Goal: Complete application form

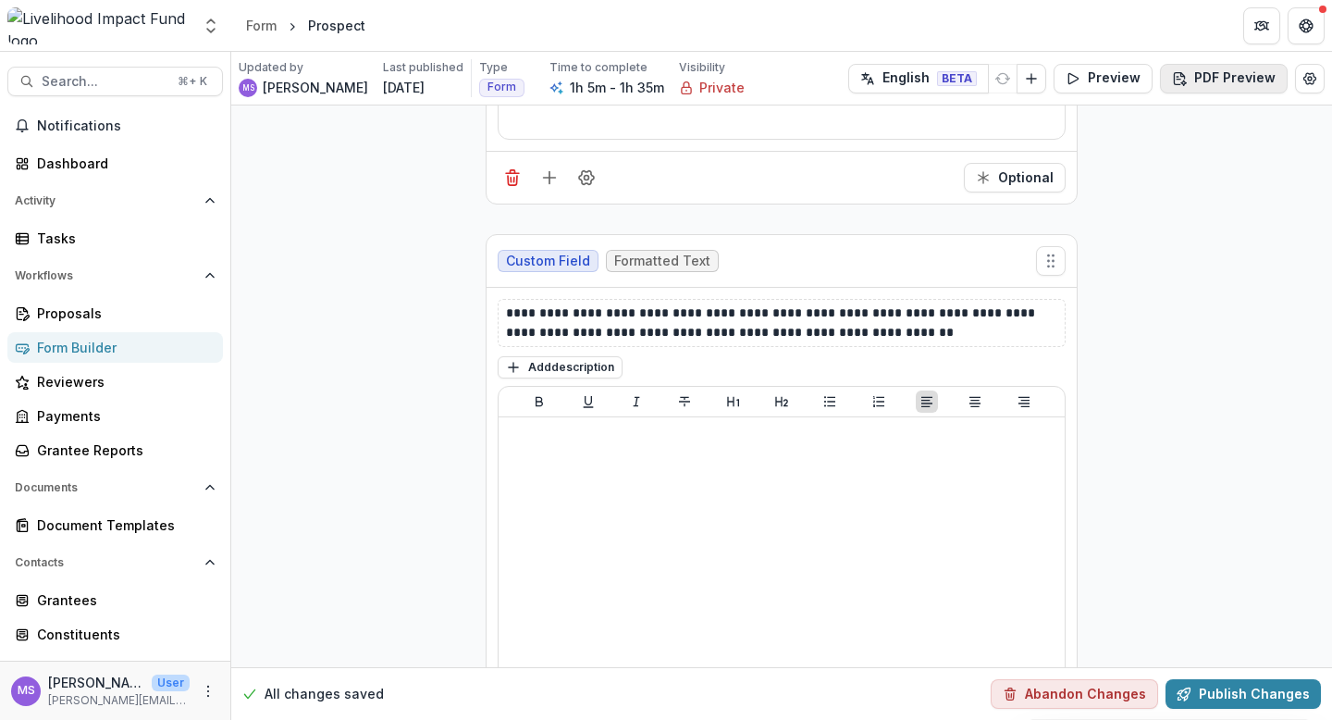
scroll to position [13457, 0]
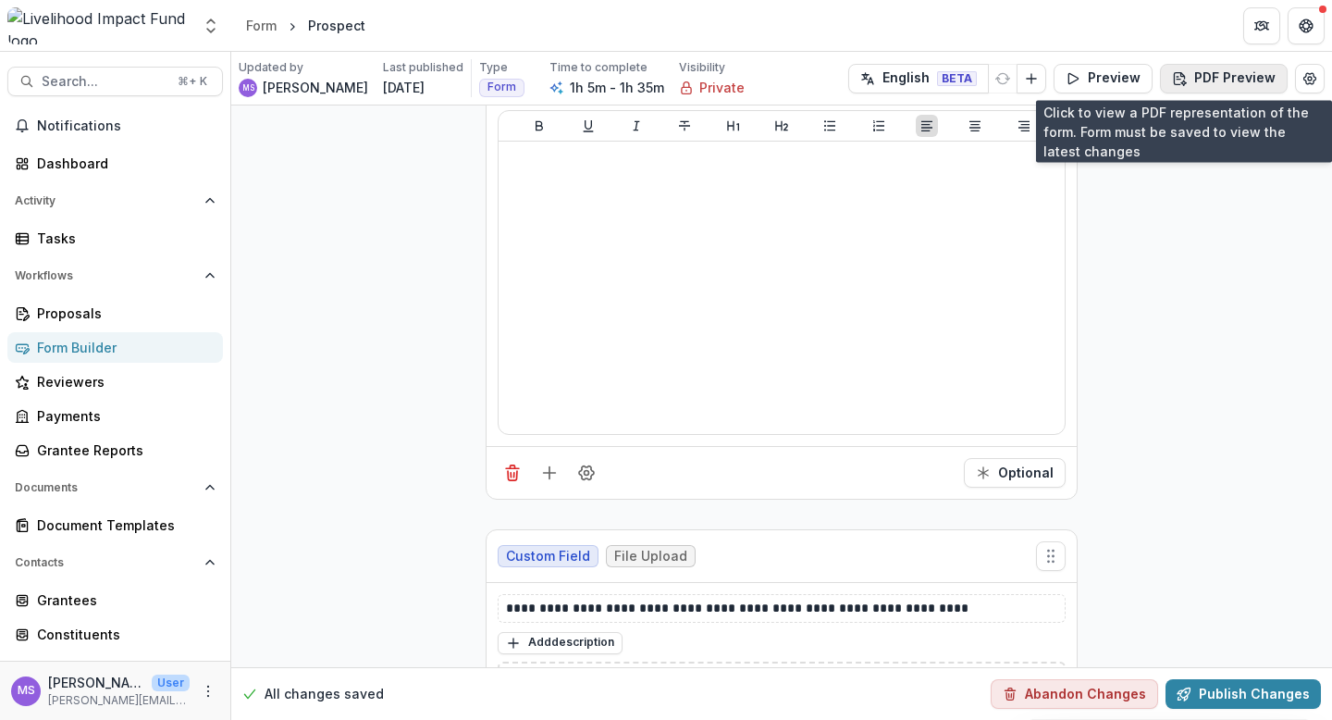
click at [1233, 77] on button "PDF Preview" at bounding box center [1224, 79] width 128 height 30
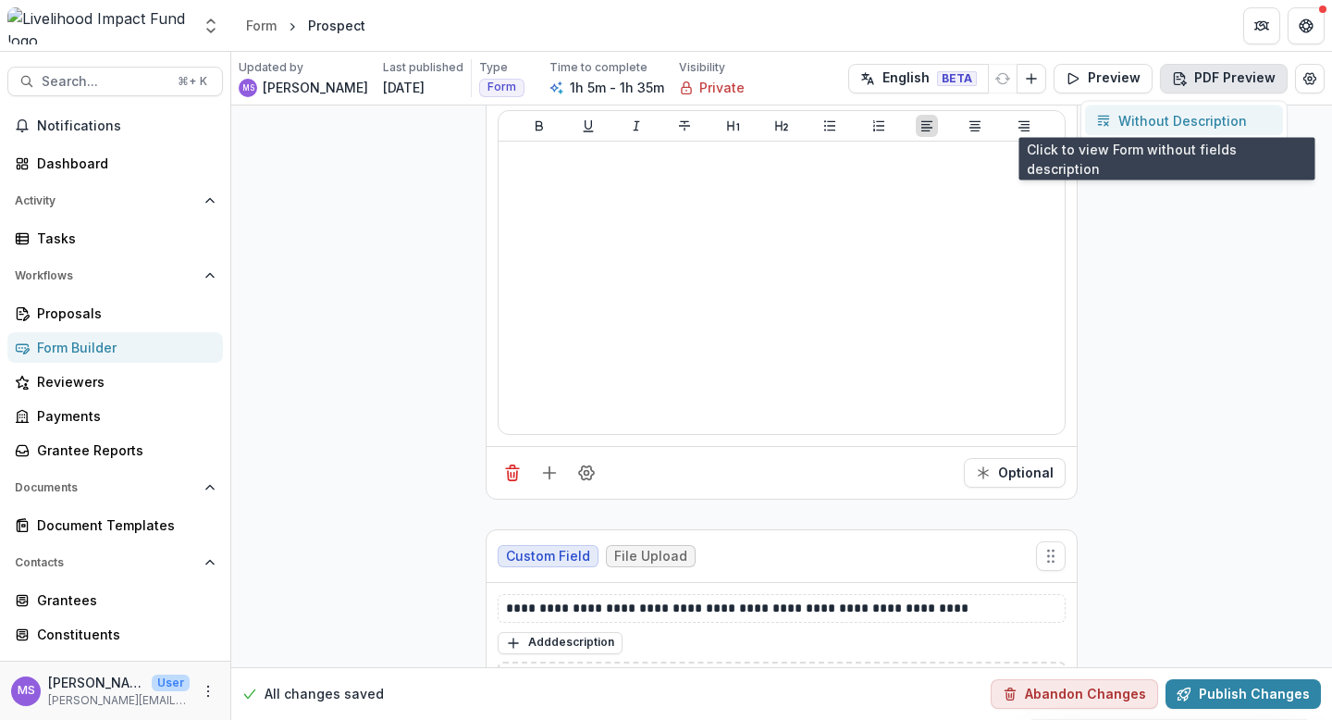
click at [1183, 116] on p "Without Description" at bounding box center [1183, 120] width 129 height 19
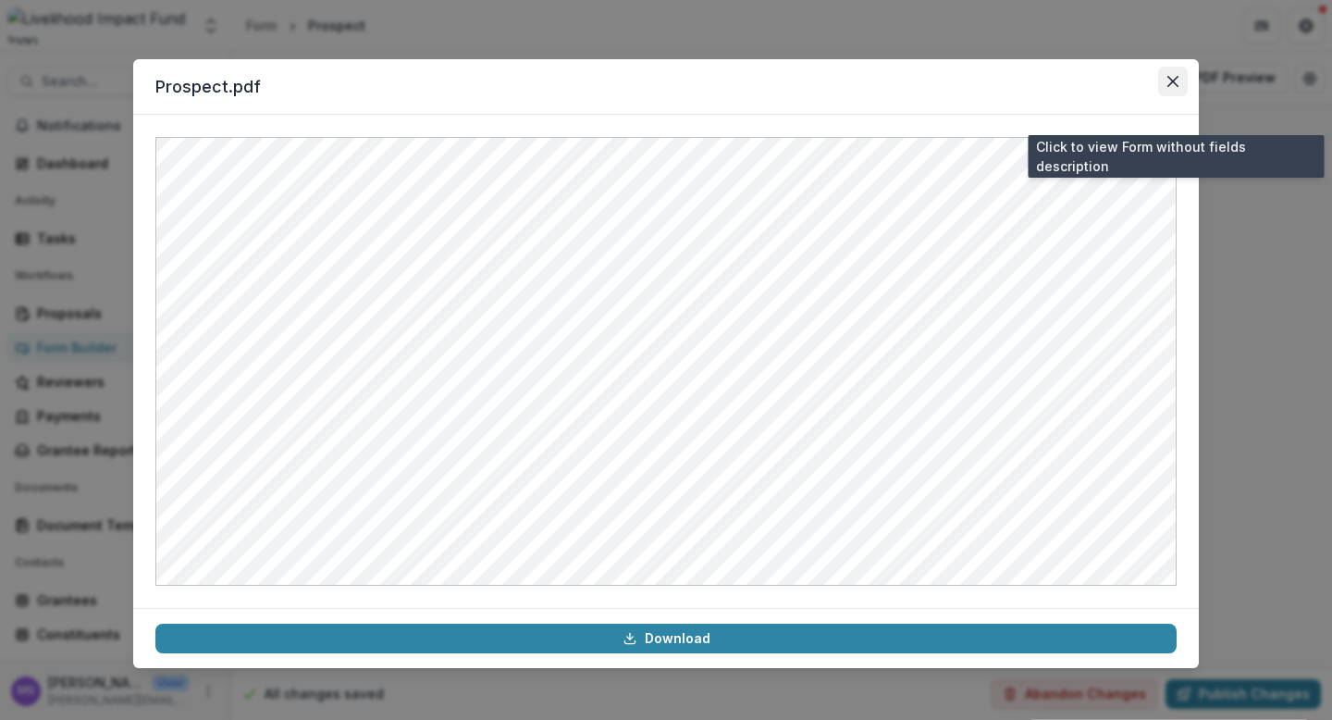
click at [1172, 77] on icon "Close" at bounding box center [1173, 81] width 11 height 11
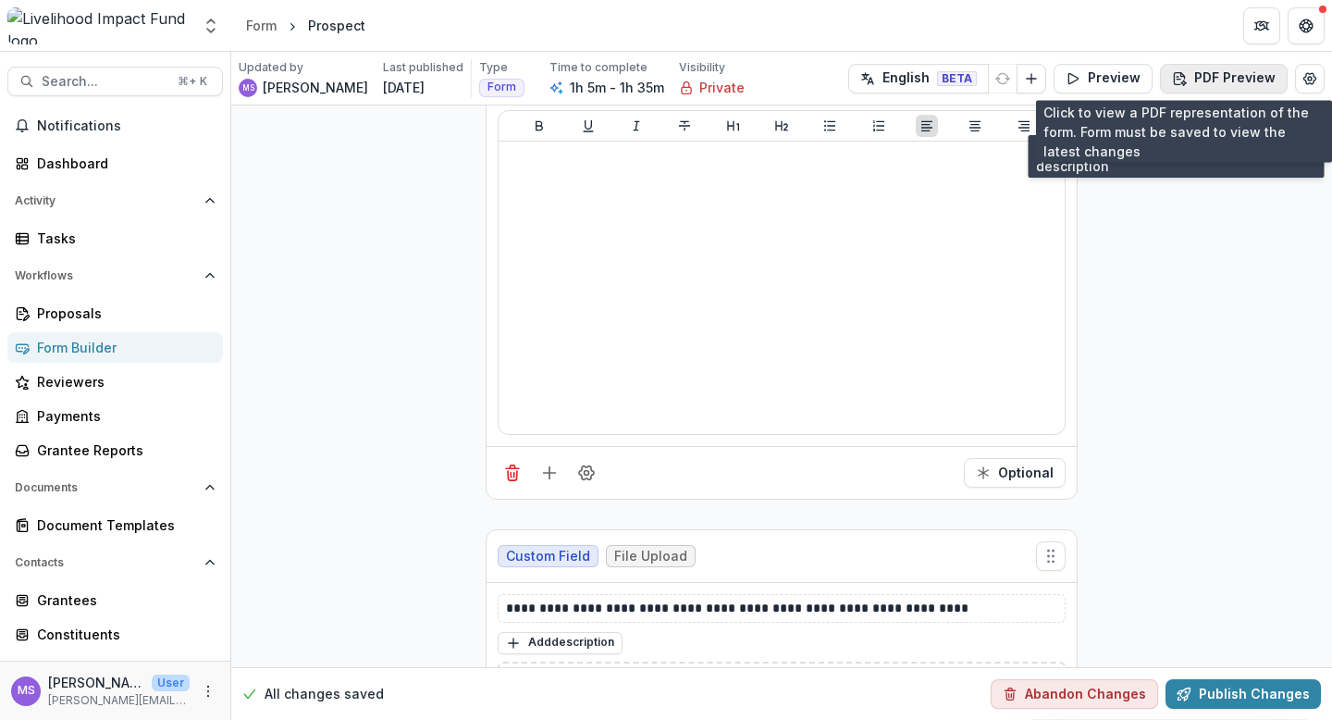
click at [1241, 80] on button "PDF Preview" at bounding box center [1224, 79] width 128 height 30
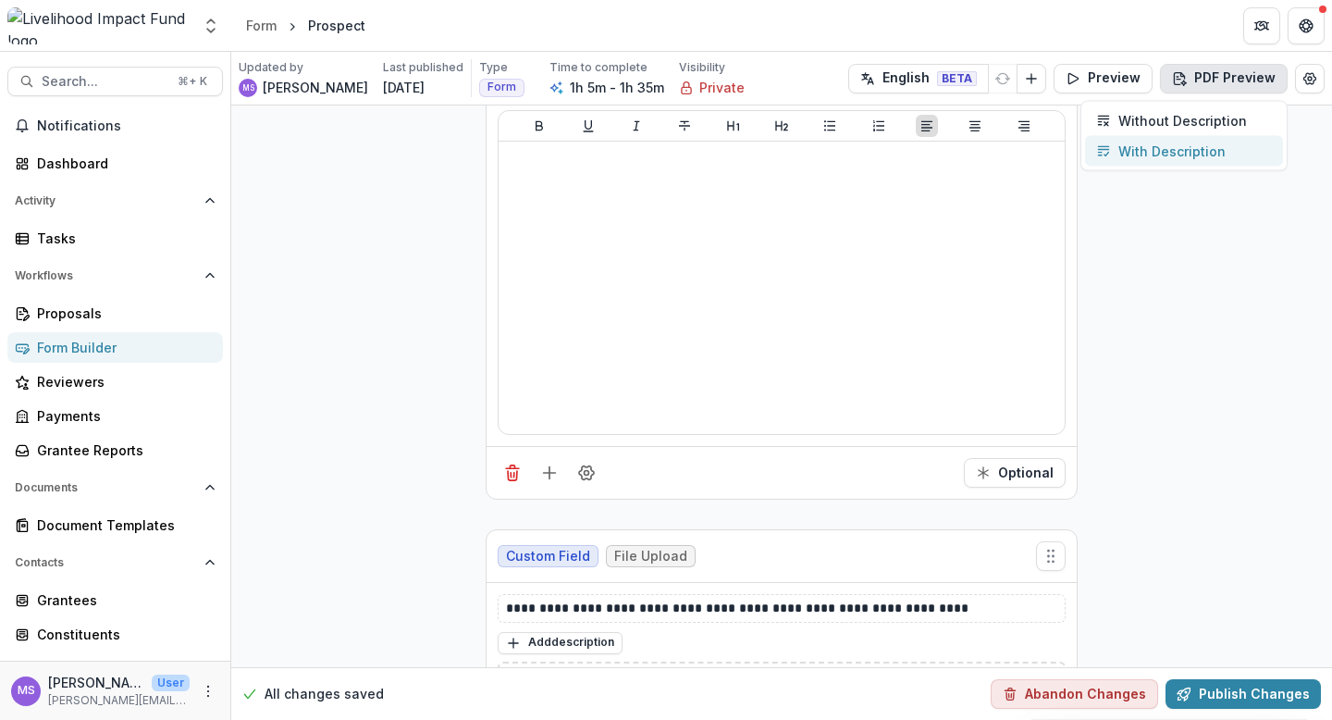
click at [1162, 152] on p "With Description" at bounding box center [1172, 151] width 107 height 19
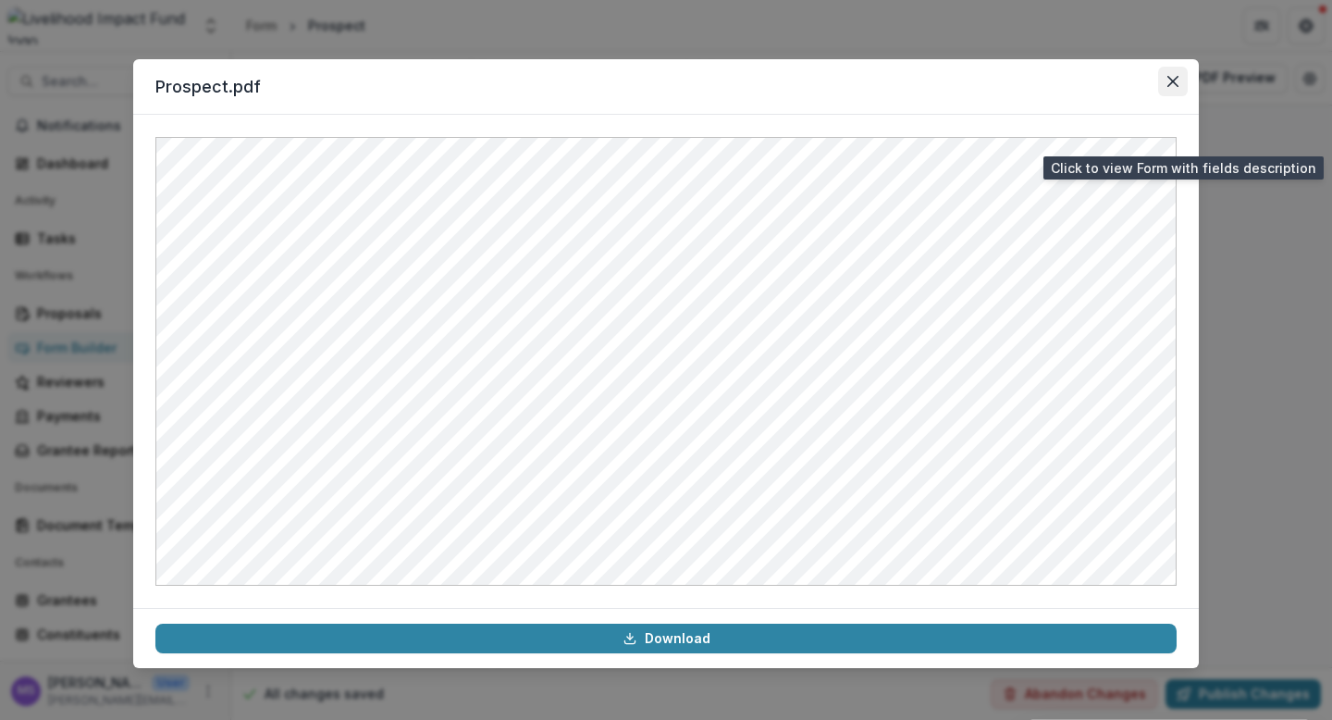
click at [1171, 71] on button "Close" at bounding box center [1173, 82] width 30 height 30
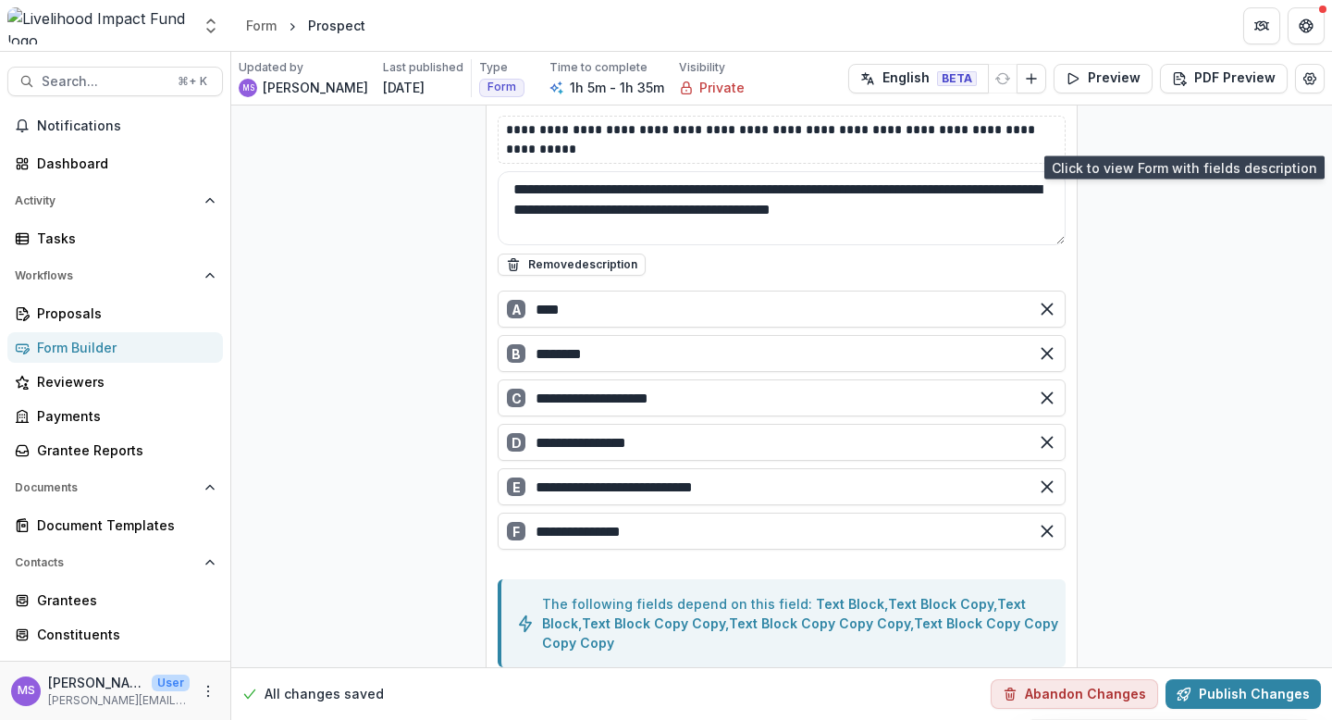
scroll to position [1493, 0]
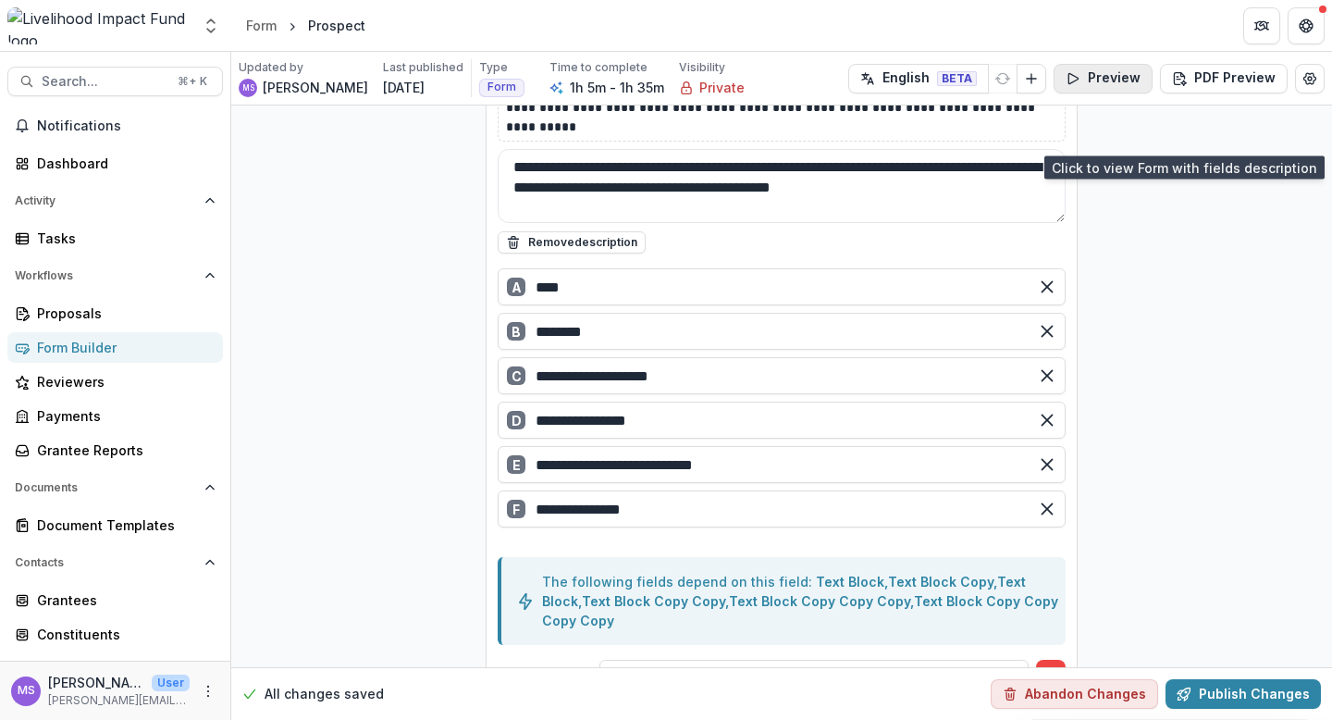
click at [1115, 79] on button "Preview" at bounding box center [1103, 79] width 99 height 30
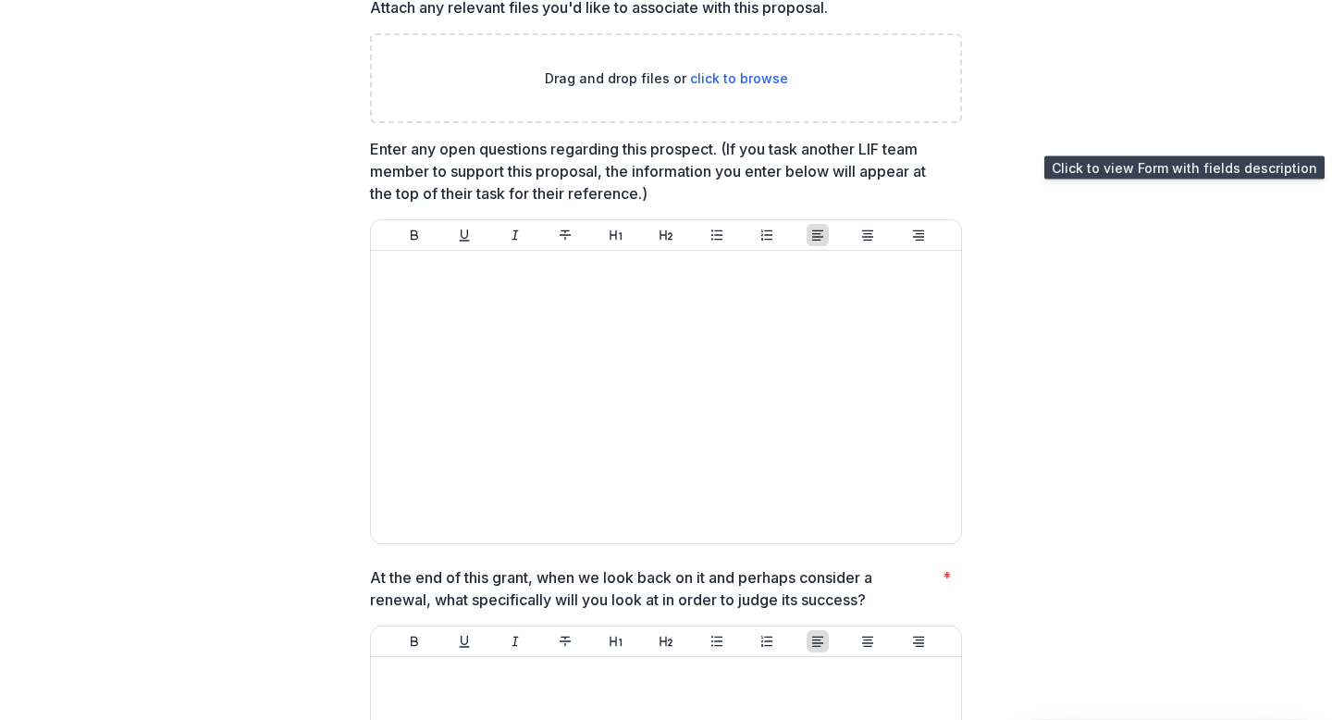
scroll to position [4507, 0]
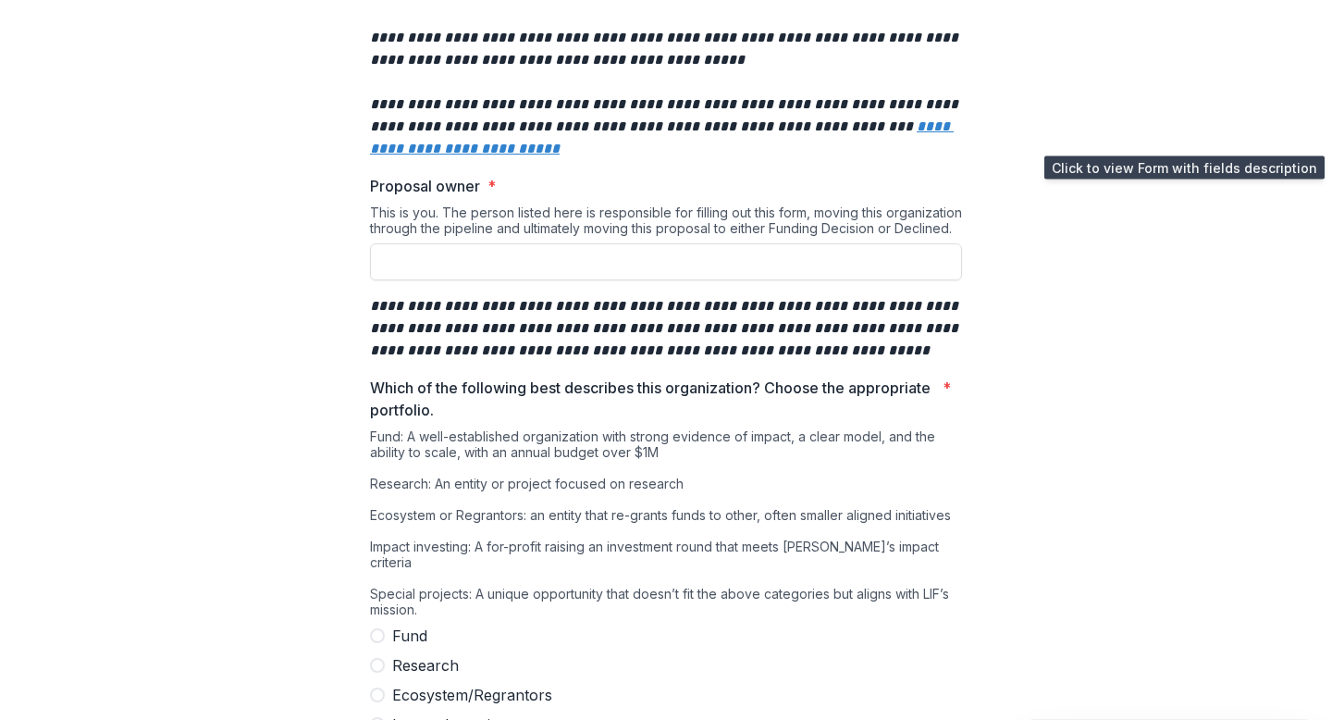
scroll to position [0, 0]
